Goal: Transaction & Acquisition: Purchase product/service

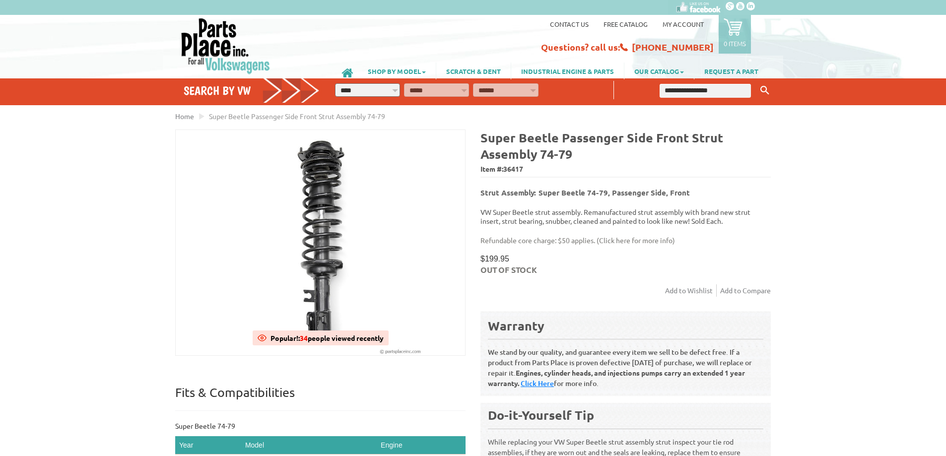
drag, startPoint x: 527, startPoint y: 167, endPoint x: 480, endPoint y: 160, distance: 47.2
click at [480, 162] on span "Item #: 36417" at bounding box center [625, 169] width 290 height 14
copy span "Item #: 36417"
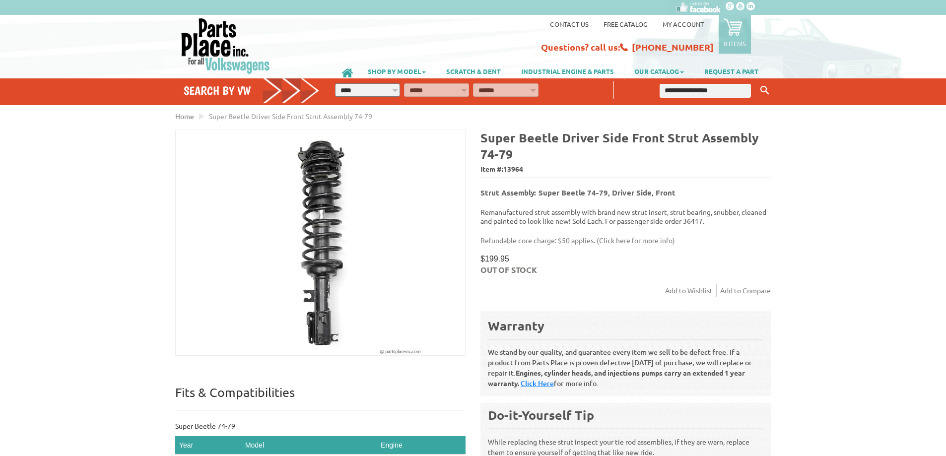
drag, startPoint x: 712, startPoint y: 256, endPoint x: 708, endPoint y: 254, distance: 5.1
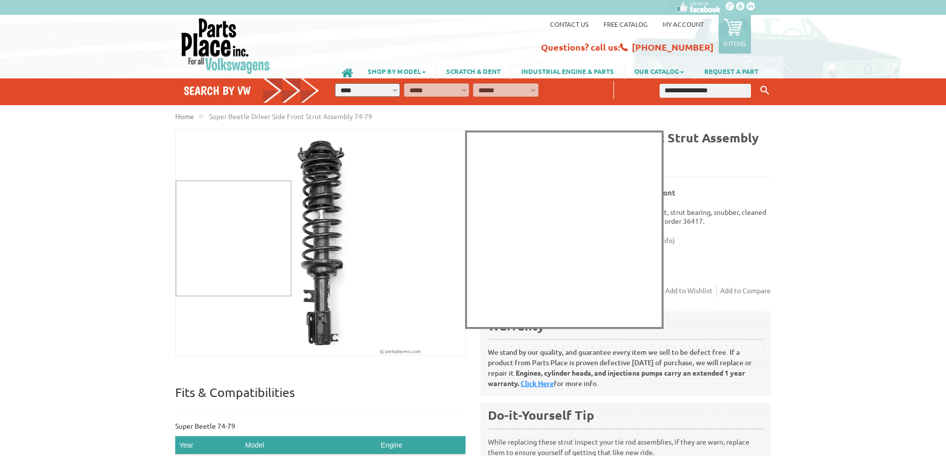
drag, startPoint x: 215, startPoint y: 238, endPoint x: 176, endPoint y: 226, distance: 41.0
